Goal: Task Accomplishment & Management: Manage account settings

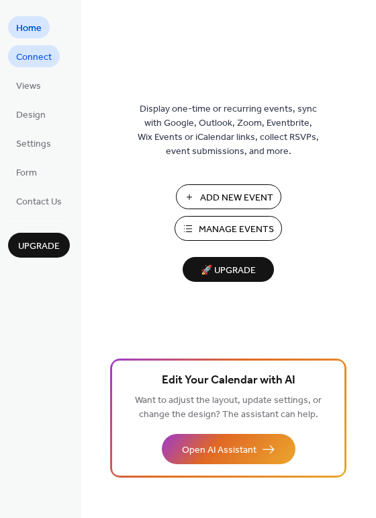
click at [29, 61] on span "Connect" at bounding box center [34, 57] width 36 height 14
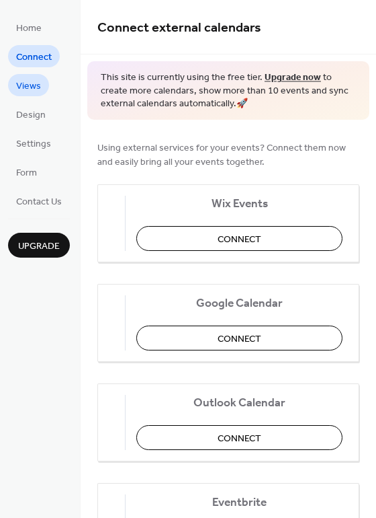
click at [29, 85] on span "Views" at bounding box center [28, 86] width 25 height 14
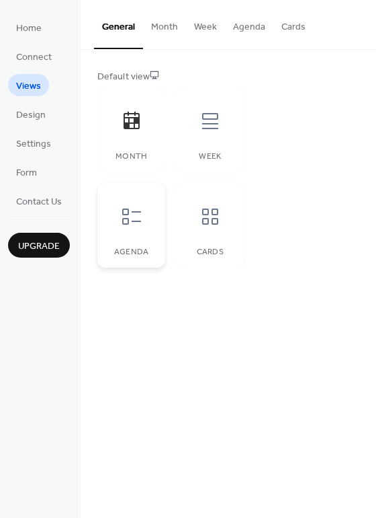
click at [132, 239] on div "Agenda" at bounding box center [131, 225] width 68 height 85
click at [231, 235] on div "Cards" at bounding box center [210, 225] width 68 height 85
click at [209, 148] on div "Week" at bounding box center [210, 129] width 68 height 85
click at [127, 138] on div at bounding box center [132, 121] width 40 height 40
click at [40, 114] on span "Design" at bounding box center [31, 115] width 30 height 14
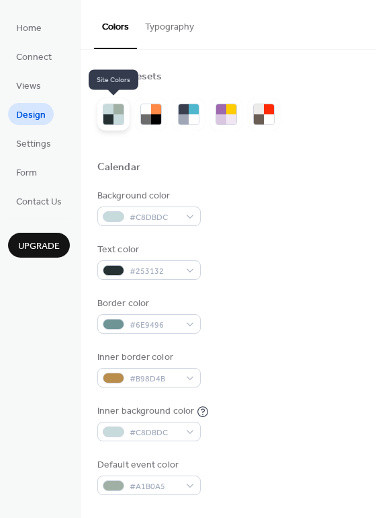
click at [116, 118] on div at bounding box center [119, 119] width 10 height 10
drag, startPoint x: 144, startPoint y: 114, endPoint x: 190, endPoint y: 115, distance: 45.7
click at [144, 114] on div at bounding box center [152, 115] width 22 height 22
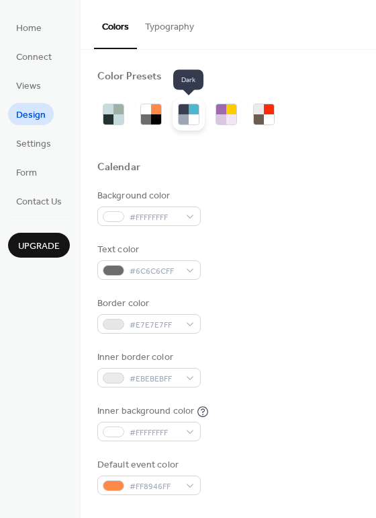
click at [184, 116] on div at bounding box center [184, 119] width 10 height 10
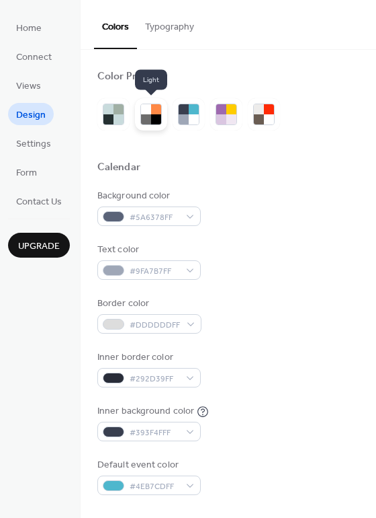
click at [155, 117] on div at bounding box center [156, 119] width 10 height 10
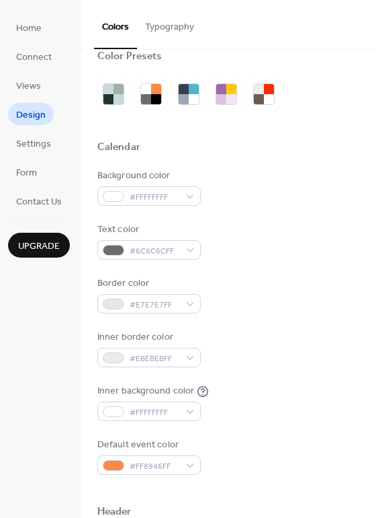
scroll to position [23, 0]
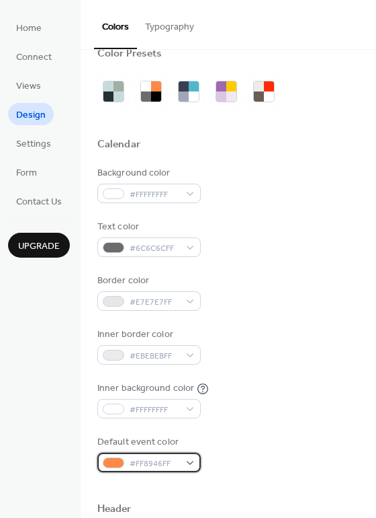
click at [188, 463] on div "#FF8946FF" at bounding box center [149, 461] width 104 height 19
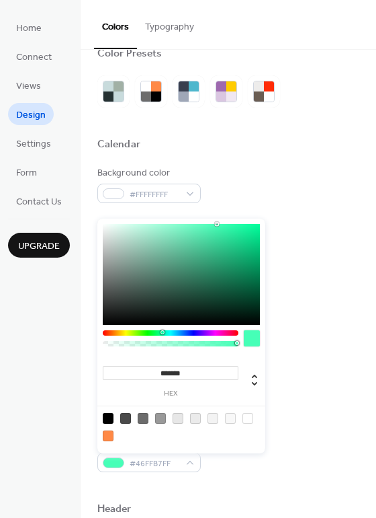
click at [162, 331] on div at bounding box center [171, 332] width 136 height 5
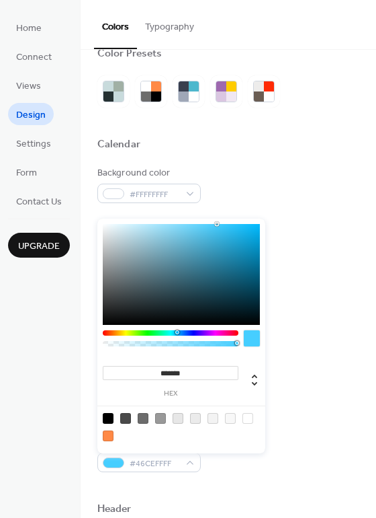
click at [177, 330] on div at bounding box center [171, 332] width 136 height 5
type input "*******"
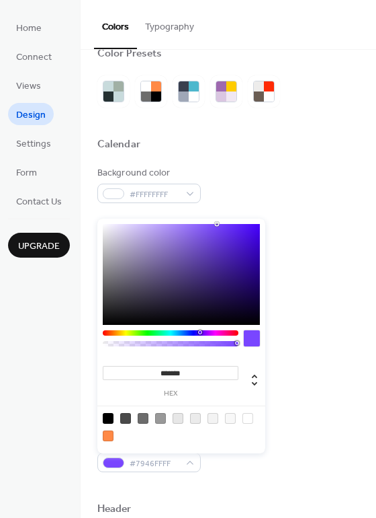
click at [200, 333] on div at bounding box center [171, 332] width 136 height 5
